Goal: Check status

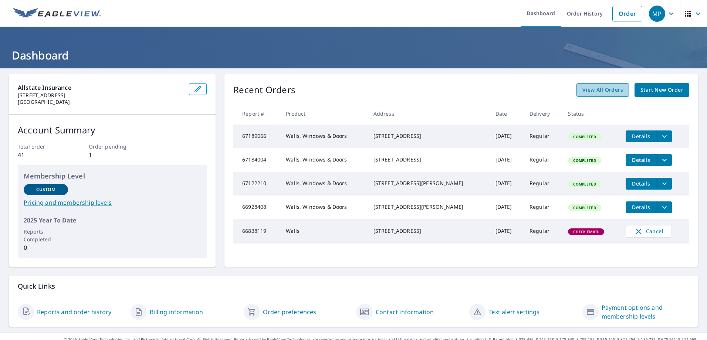
click at [600, 90] on span "View All Orders" at bounding box center [602, 89] width 41 height 9
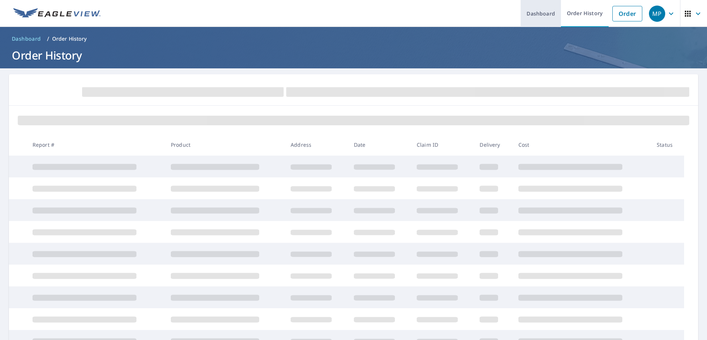
click at [545, 18] on link "Dashboard" at bounding box center [541, 13] width 40 height 27
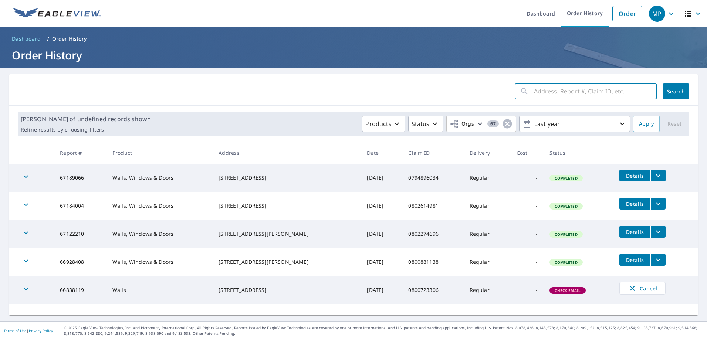
click at [598, 93] on input "text" at bounding box center [595, 91] width 123 height 21
paste input "0779300433"
type input "0779300433"
click at [669, 91] on span "Search" at bounding box center [676, 91] width 15 height 7
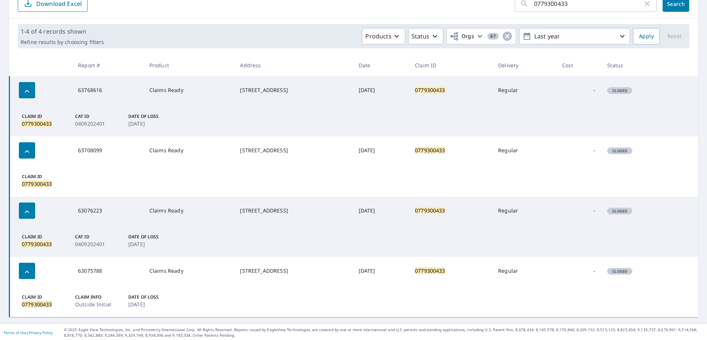
scroll to position [89, 0]
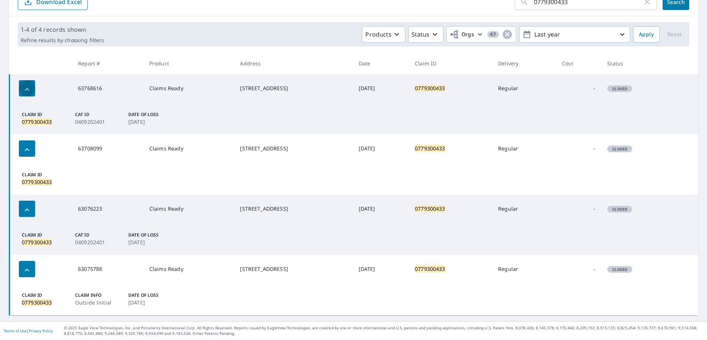
click at [27, 92] on icon "button" at bounding box center [27, 89] width 9 height 9
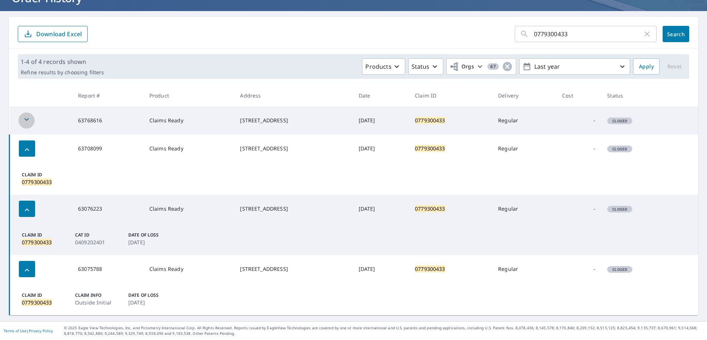
click at [26, 120] on icon "button" at bounding box center [26, 119] width 4 height 3
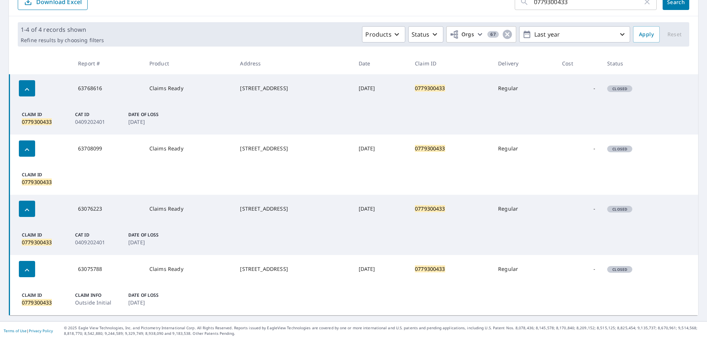
click at [78, 189] on td "Claim ID 0779300433" at bounding box center [354, 179] width 689 height 32
click at [87, 151] on td "63708099" at bounding box center [107, 149] width 71 height 28
drag, startPoint x: 259, startPoint y: 155, endPoint x: 291, endPoint y: 155, distance: 31.4
click at [260, 152] on div "[STREET_ADDRESS]" at bounding box center [293, 148] width 106 height 7
click at [30, 300] on mark "0779300433" at bounding box center [37, 302] width 30 height 7
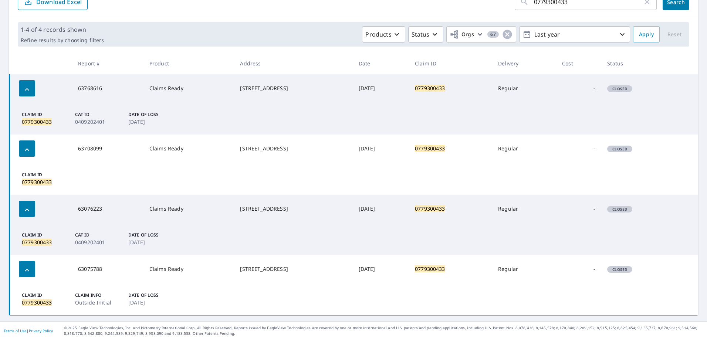
click at [31, 301] on mark "0779300433" at bounding box center [37, 302] width 30 height 7
drag, startPoint x: 31, startPoint y: 301, endPoint x: 21, endPoint y: 273, distance: 29.9
click at [21, 273] on div "button" at bounding box center [27, 269] width 16 height 16
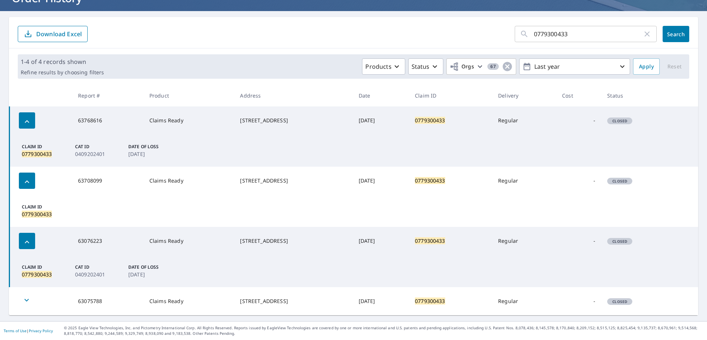
click at [27, 296] on icon "button" at bounding box center [26, 300] width 9 height 9
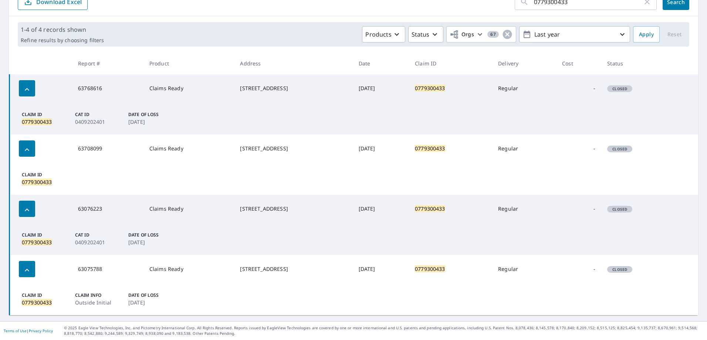
click at [305, 284] on td "Claim ID 0779300433 Claim Info Outside Initial Date of Loss [DATE]" at bounding box center [354, 299] width 689 height 32
click at [492, 272] on td "0779300433" at bounding box center [450, 269] width 83 height 28
click at [447, 273] on td "0779300433" at bounding box center [450, 269] width 83 height 28
click at [445, 270] on mark "0779300433" at bounding box center [430, 269] width 30 height 7
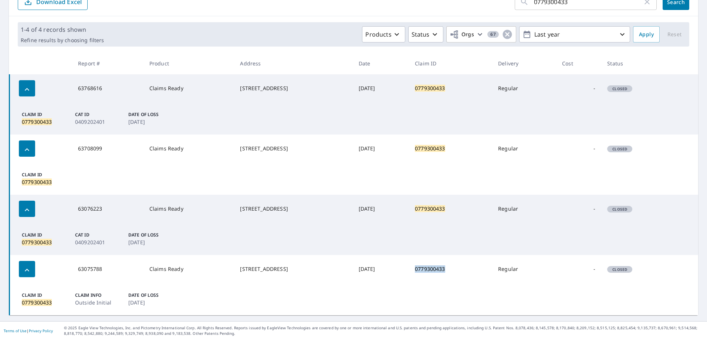
click at [445, 270] on mark "0779300433" at bounding box center [430, 269] width 30 height 7
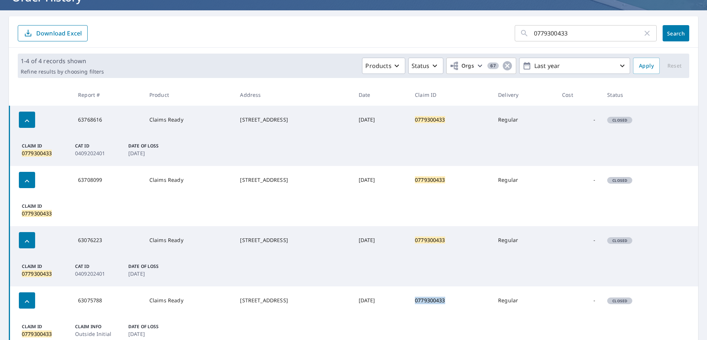
scroll to position [0, 0]
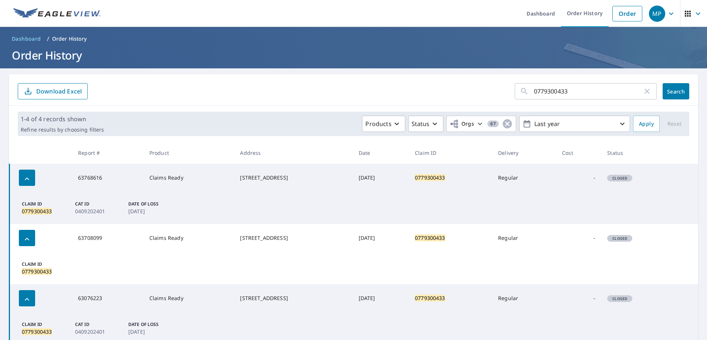
click at [61, 93] on p "Download Excel" at bounding box center [58, 91] width 45 height 8
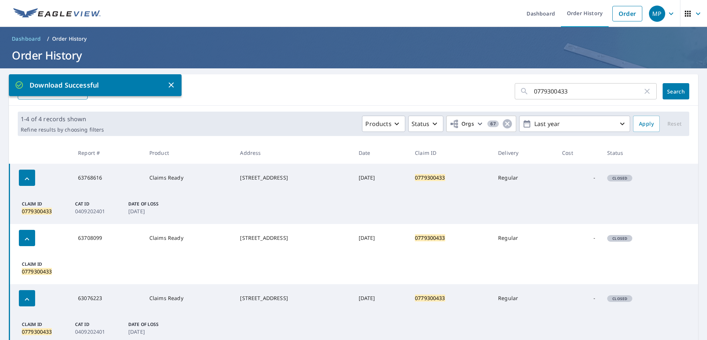
click at [335, 192] on td "Claim ID 0779300433 Cat ID 0409202401 Date of Loss [DATE]" at bounding box center [354, 208] width 689 height 32
click at [579, 15] on link "Order History" at bounding box center [585, 13] width 48 height 27
click at [570, 19] on link "Order History" at bounding box center [585, 13] width 48 height 27
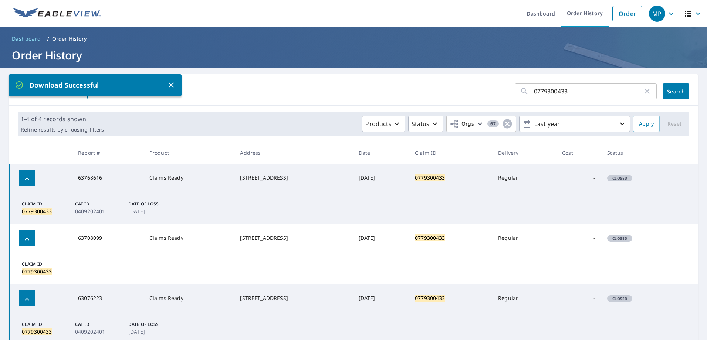
click at [643, 95] on icon "button" at bounding box center [647, 91] width 9 height 9
click at [582, 97] on input "text" at bounding box center [595, 91] width 123 height 21
paste input "0779300433"
type input "0779300433"
click button "Search" at bounding box center [676, 91] width 27 height 16
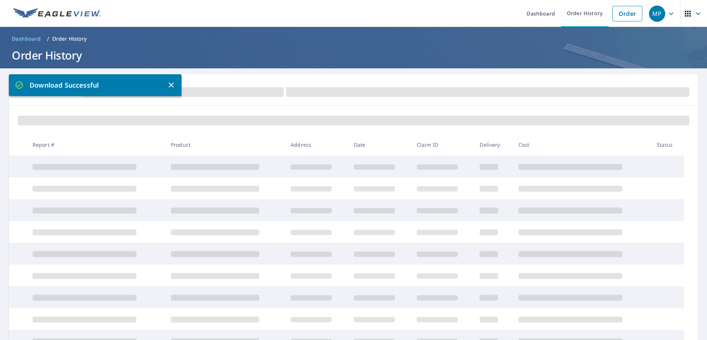
click at [171, 85] on icon "button" at bounding box center [171, 84] width 5 height 5
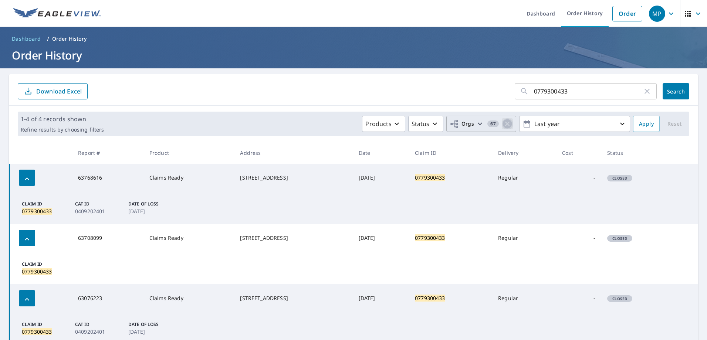
click at [504, 124] on icon "button" at bounding box center [507, 123] width 9 height 9
click at [506, 124] on icon "button" at bounding box center [508, 124] width 4 height 3
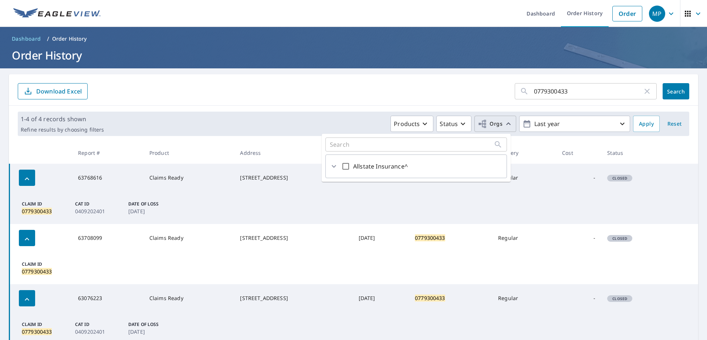
click at [506, 124] on icon "button" at bounding box center [508, 123] width 4 height 3
click at [649, 92] on div "0779300433 ​" at bounding box center [586, 91] width 142 height 16
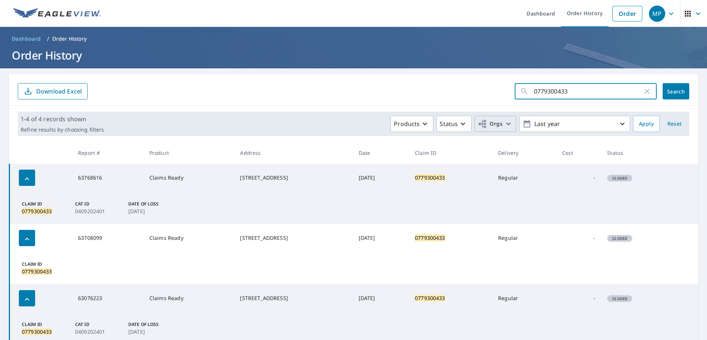
click at [645, 92] on icon "button" at bounding box center [647, 91] width 9 height 9
click at [607, 95] on input "text" at bounding box center [595, 91] width 123 height 21
click button "Search" at bounding box center [676, 91] width 27 height 16
click at [529, 15] on link "Dashboard" at bounding box center [541, 13] width 40 height 27
click at [530, 15] on link "Dashboard" at bounding box center [541, 13] width 40 height 27
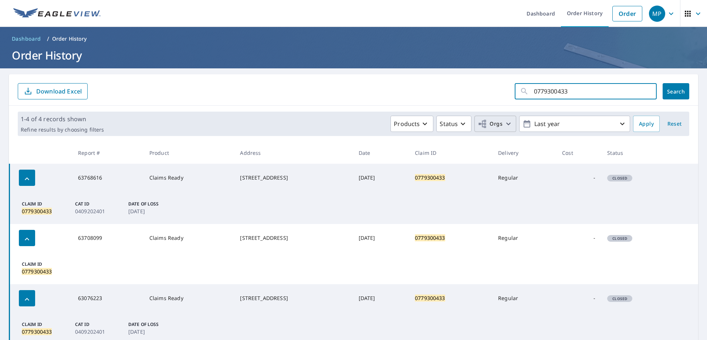
click at [530, 15] on link "Dashboard" at bounding box center [541, 13] width 40 height 27
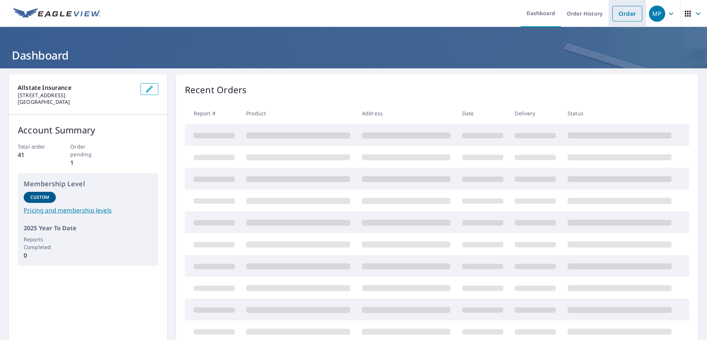
click at [625, 9] on link "Order" at bounding box center [627, 14] width 30 height 16
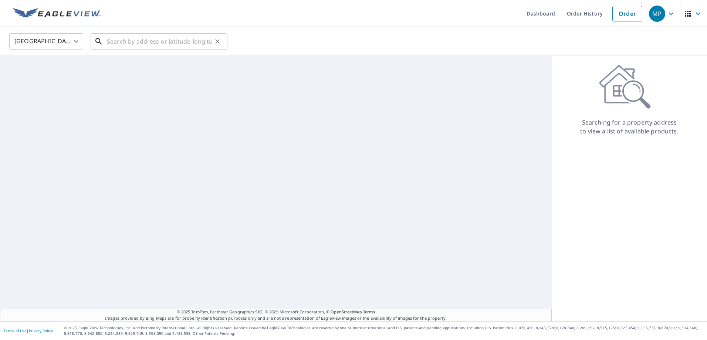
click at [120, 38] on input "text" at bounding box center [159, 41] width 105 height 21
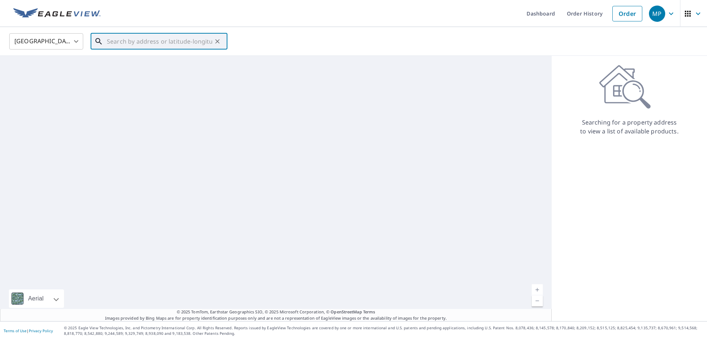
paste input "0779300433"
type input "0779300433"
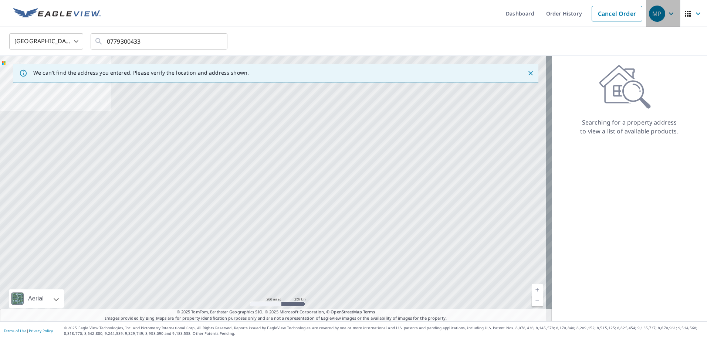
click at [651, 15] on div "MP" at bounding box center [657, 14] width 16 height 16
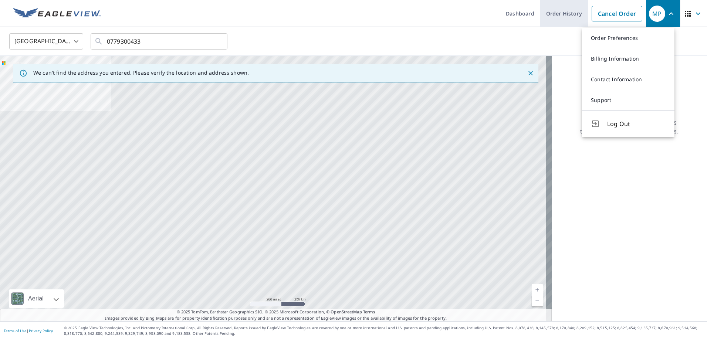
click at [566, 17] on link "Order History" at bounding box center [564, 13] width 48 height 27
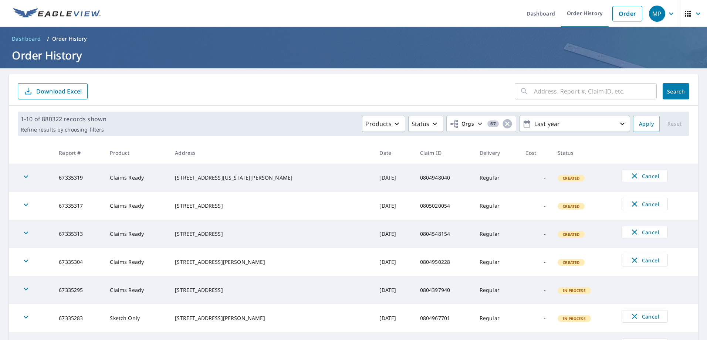
click at [592, 90] on input "text" at bounding box center [595, 91] width 123 height 21
paste input "0779300433"
type input "0779300433"
click at [673, 97] on button "Search" at bounding box center [676, 91] width 27 height 16
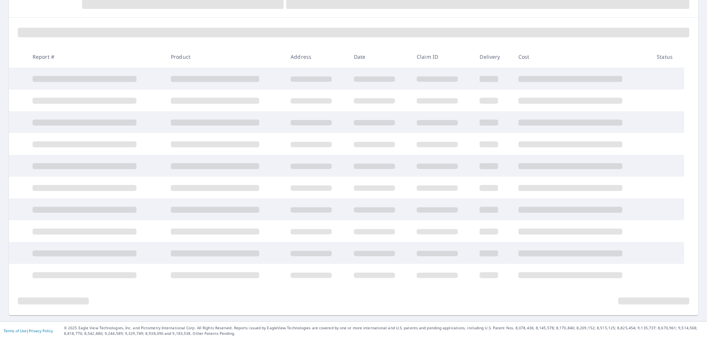
scroll to position [38, 0]
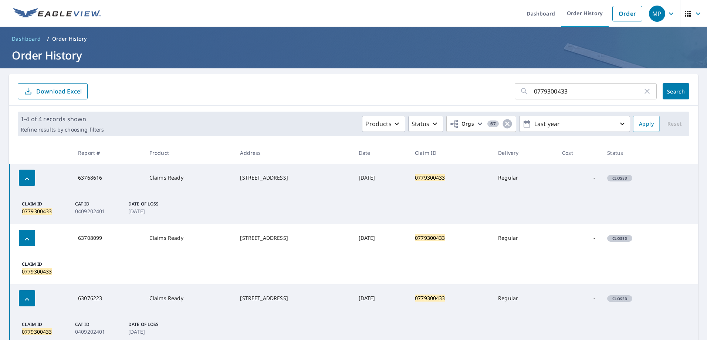
click at [248, 179] on div "[STREET_ADDRESS]" at bounding box center [293, 177] width 106 height 7
click at [248, 178] on div "[STREET_ADDRESS]" at bounding box center [293, 177] width 106 height 7
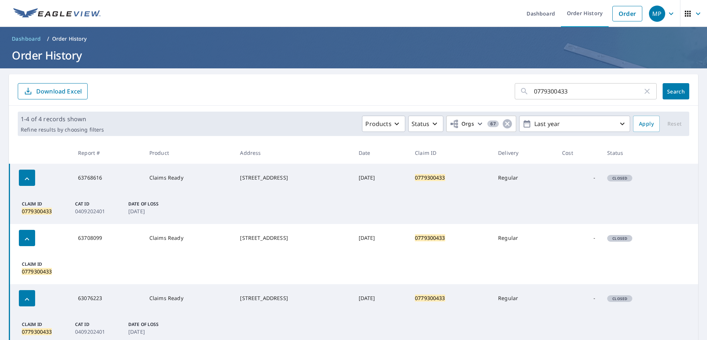
click at [98, 212] on p "0409202401" at bounding box center [97, 211] width 44 height 8
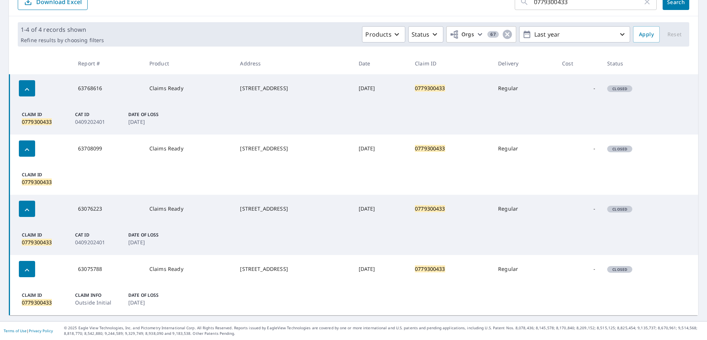
click at [165, 158] on td "Claims Ready" at bounding box center [188, 149] width 91 height 28
click at [139, 241] on p "[DATE]" at bounding box center [150, 243] width 44 height 8
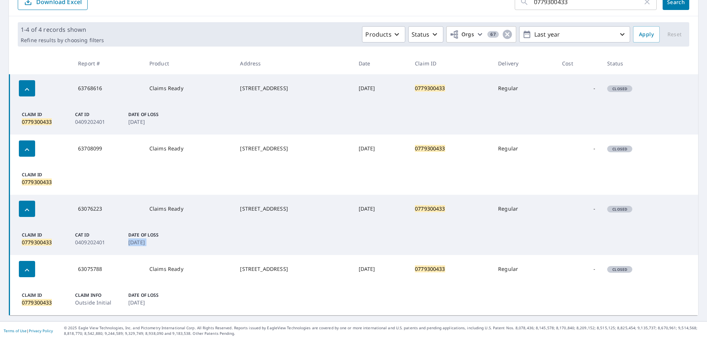
click at [139, 241] on p "[DATE]" at bounding box center [150, 243] width 44 height 8
drag, startPoint x: 139, startPoint y: 241, endPoint x: 86, endPoint y: 241, distance: 53.6
click at [86, 241] on p "0409202401" at bounding box center [97, 243] width 44 height 8
drag, startPoint x: 86, startPoint y: 241, endPoint x: 45, endPoint y: 242, distance: 41.1
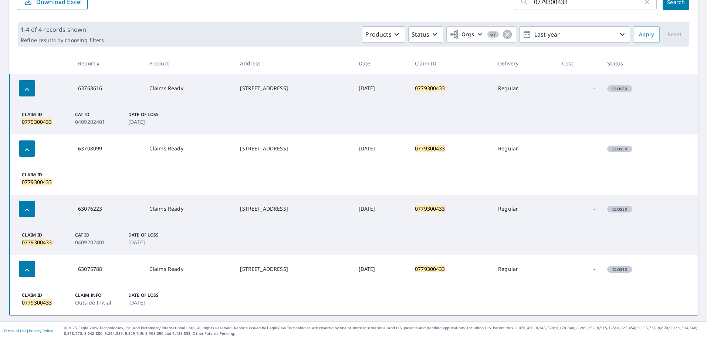
click at [45, 242] on mark "0779300433" at bounding box center [37, 242] width 30 height 7
click at [42, 242] on mark "0779300433" at bounding box center [37, 242] width 30 height 7
click at [584, 209] on td "-" at bounding box center [578, 209] width 45 height 28
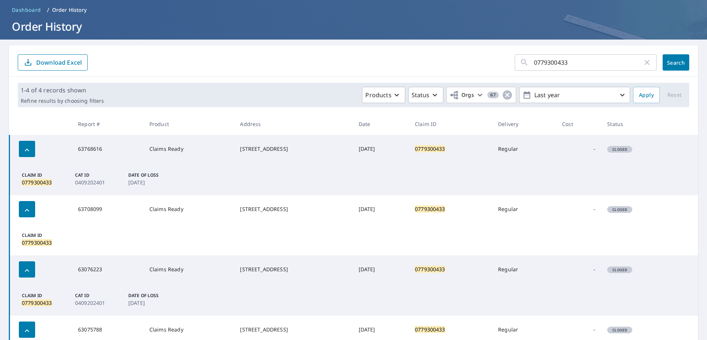
scroll to position [0, 0]
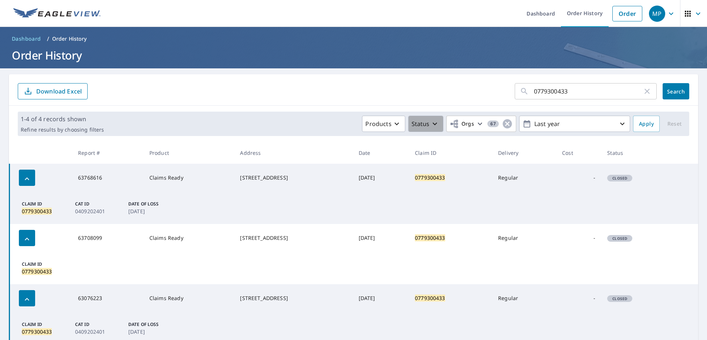
click at [437, 131] on button "Status" at bounding box center [425, 124] width 35 height 16
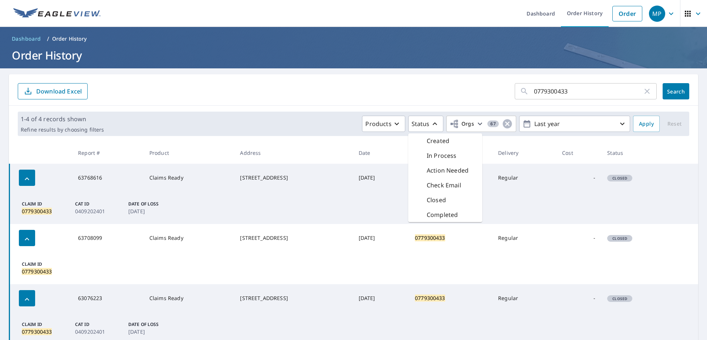
click at [452, 217] on p "Completed" at bounding box center [442, 214] width 31 height 9
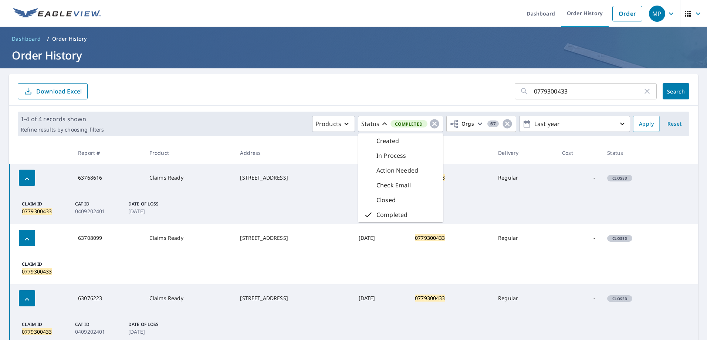
click at [398, 100] on div "0779300433 ​ Search Download Excel" at bounding box center [353, 89] width 689 height 31
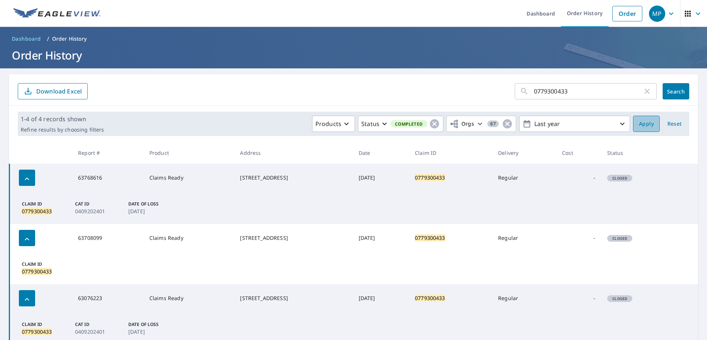
click at [648, 125] on span "Apply" at bounding box center [646, 123] width 15 height 9
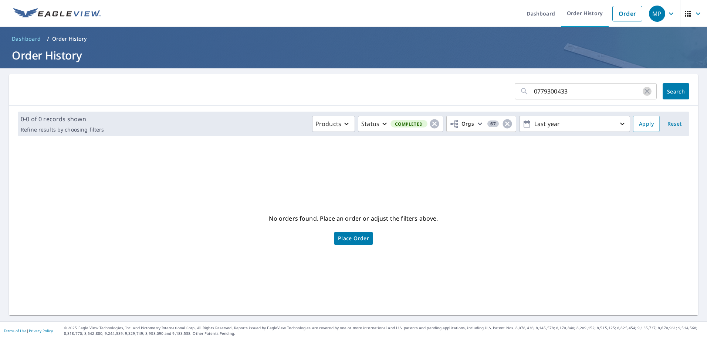
click at [645, 93] on icon "button" at bounding box center [647, 91] width 5 height 5
